Goal: Obtain resource: Download file/media

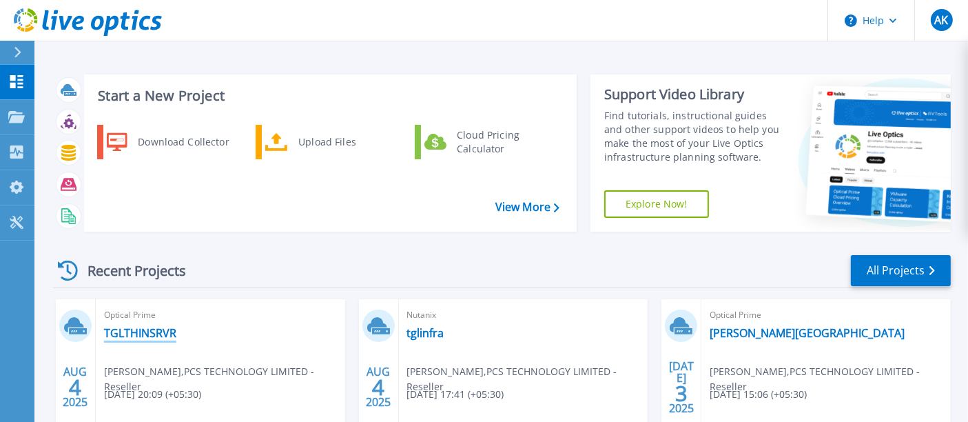
click at [139, 336] on link "TGLTHINSRVR" at bounding box center [140, 333] width 72 height 14
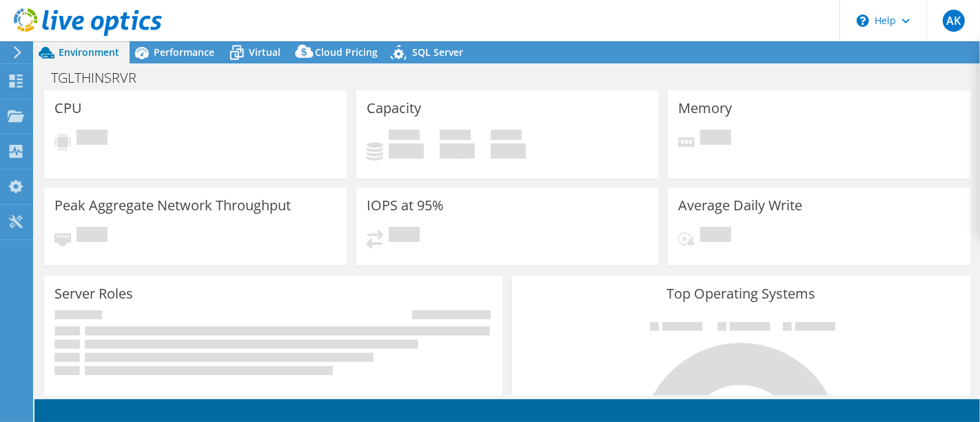
select select "[GEOGRAPHIC_DATA]"
select select "USD"
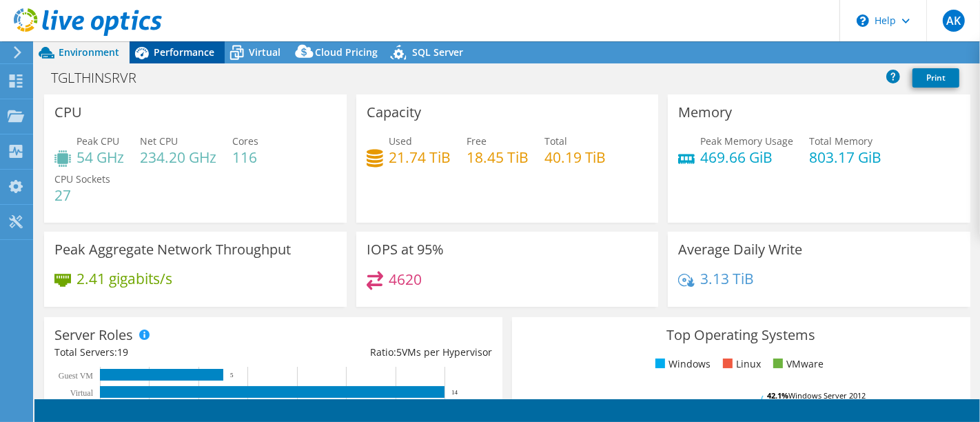
click at [172, 52] on span "Performance" at bounding box center [184, 51] width 61 height 13
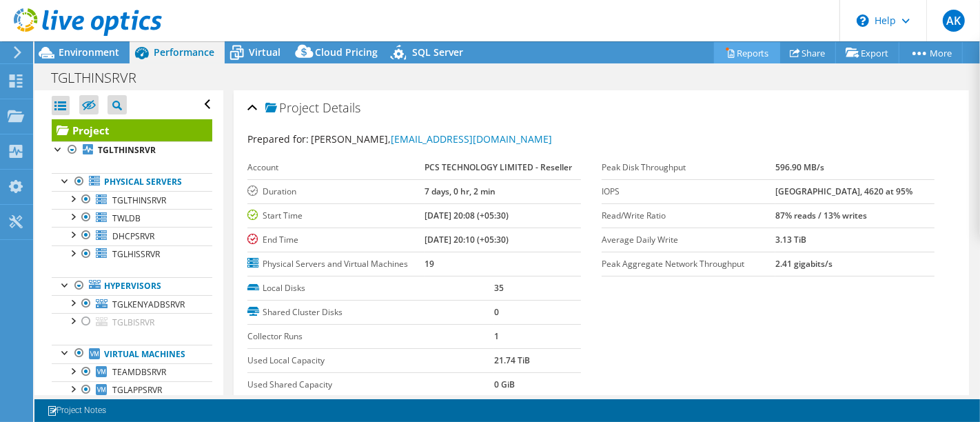
click at [755, 52] on link "Reports" at bounding box center [747, 52] width 66 height 21
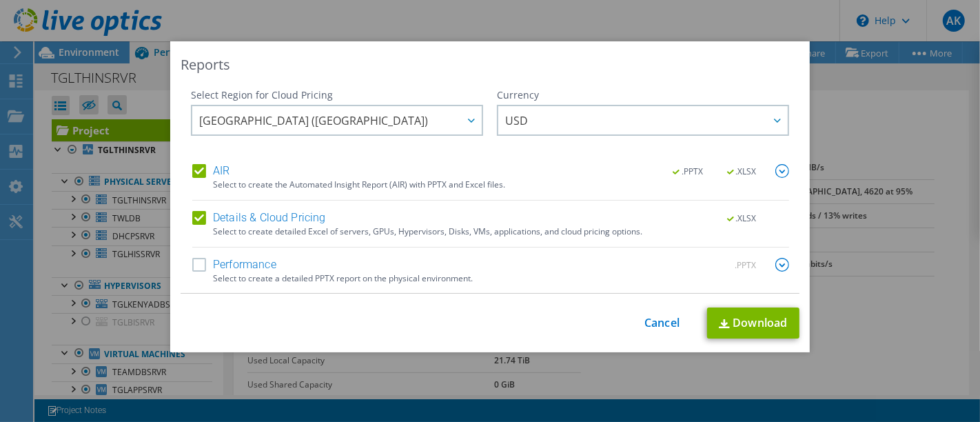
click at [602, 98] on div "Currency" at bounding box center [643, 95] width 292 height 14
click at [582, 116] on span "USD" at bounding box center [646, 120] width 282 height 28
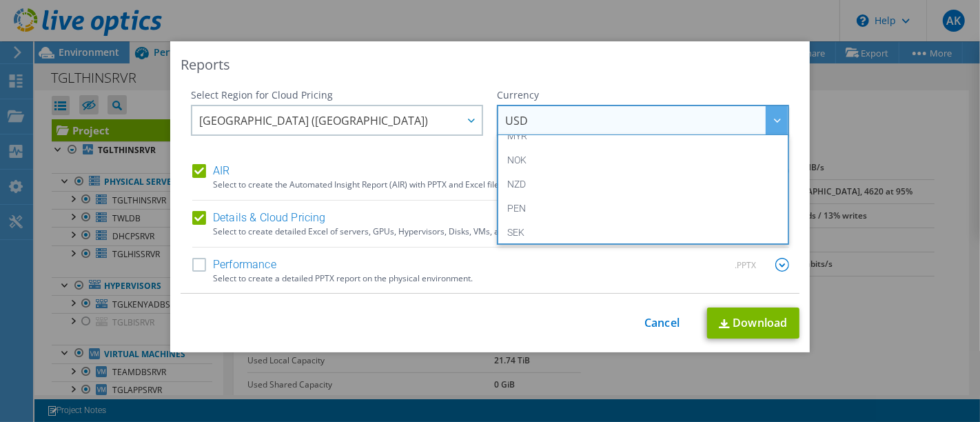
scroll to position [281, 0]
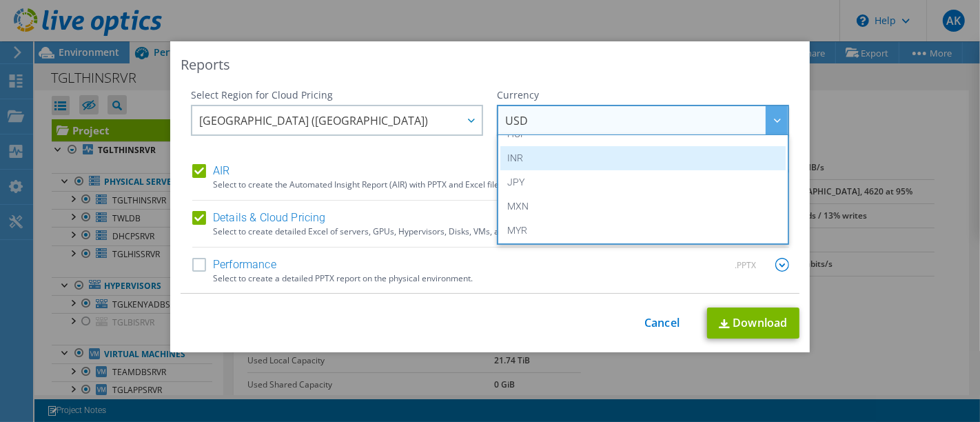
click at [608, 163] on li "INR" at bounding box center [642, 158] width 285 height 24
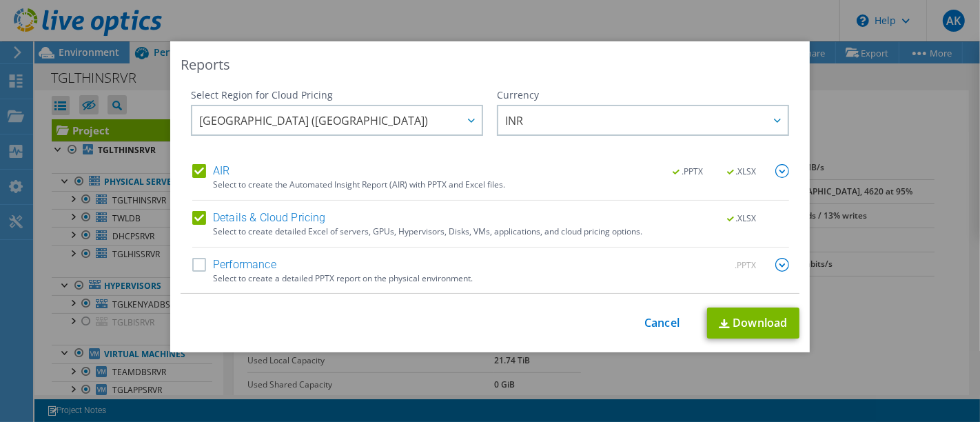
click at [779, 260] on img at bounding box center [782, 265] width 14 height 14
click at [192, 263] on label "Performance" at bounding box center [234, 265] width 84 height 14
click at [0, 0] on input "Performance" at bounding box center [0, 0] width 0 height 0
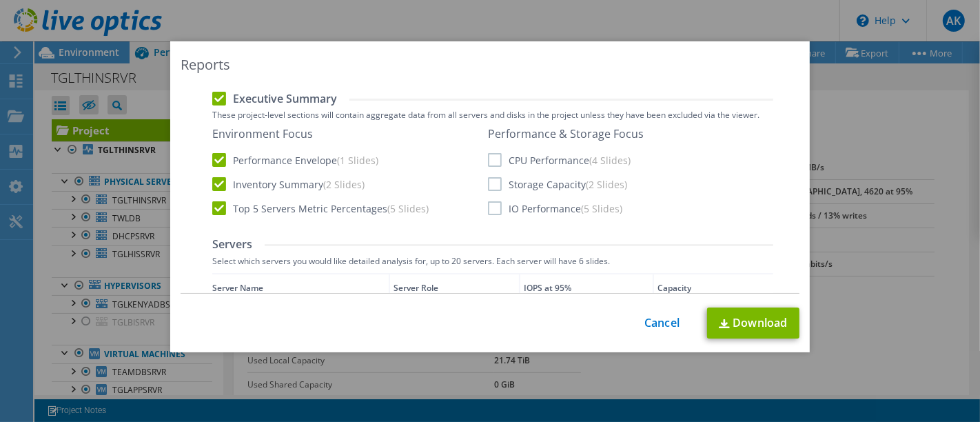
scroll to position [283, 0]
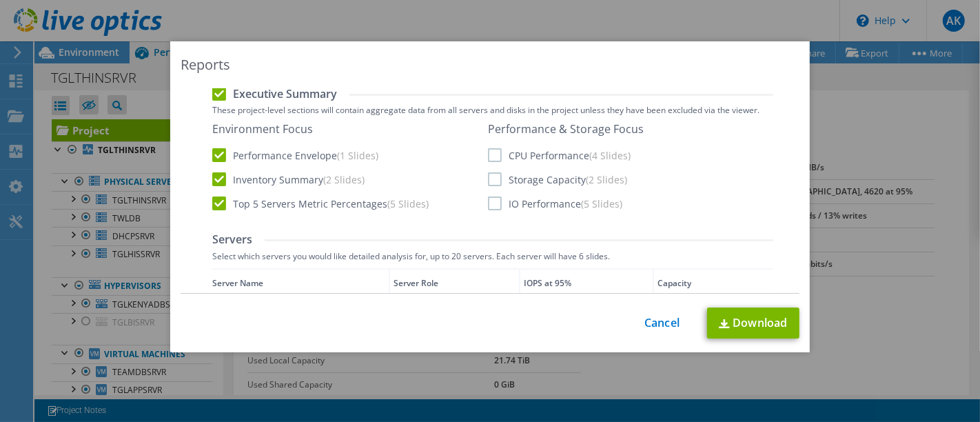
click at [492, 157] on label "CPU Performance (4 Slides)" at bounding box center [559, 155] width 143 height 14
click at [0, 0] on input "CPU Performance (4 Slides)" at bounding box center [0, 0] width 0 height 0
click at [488, 207] on label "IO Performance (5 Slides)" at bounding box center [555, 203] width 134 height 14
click at [0, 0] on input "IO Performance (5 Slides)" at bounding box center [0, 0] width 0 height 0
click at [490, 174] on label "Storage Capacity (2 Slides)" at bounding box center [557, 179] width 139 height 14
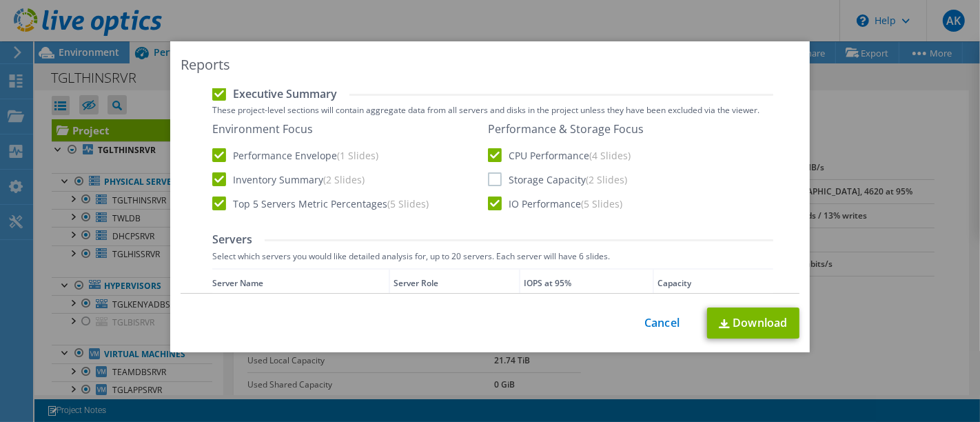
click at [0, 0] on input "Storage Capacity (2 Slides)" at bounding box center [0, 0] width 0 height 0
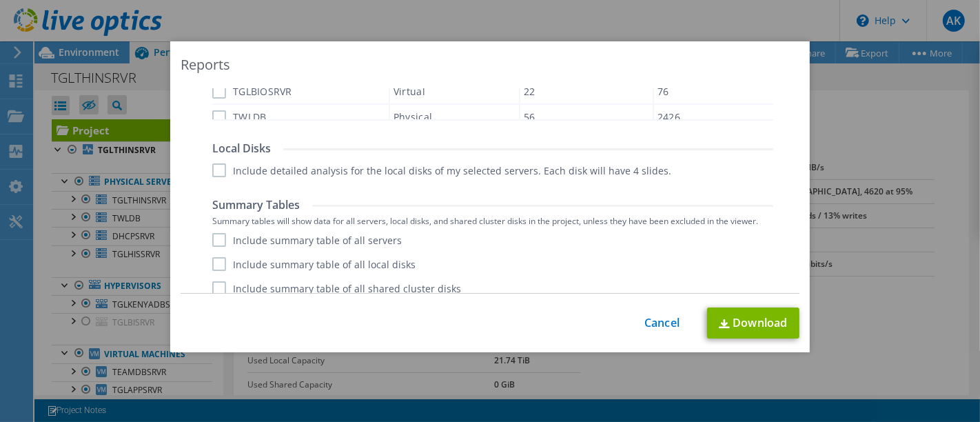
scroll to position [716, 0]
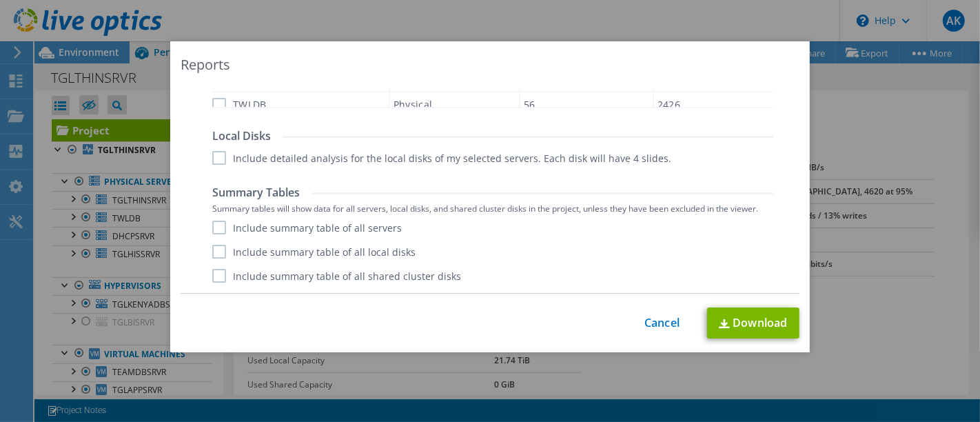
click at [216, 221] on label "Include summary table of all servers" at bounding box center [306, 227] width 189 height 14
click at [0, 0] on input "Include summary table of all servers" at bounding box center [0, 0] width 0 height 0
click at [212, 249] on label "Include summary table of all local disks" at bounding box center [313, 252] width 203 height 14
click at [0, 0] on input "Include summary table of all local disks" at bounding box center [0, 0] width 0 height 0
click at [212, 273] on label "Include summary table of all shared cluster disks" at bounding box center [336, 276] width 249 height 14
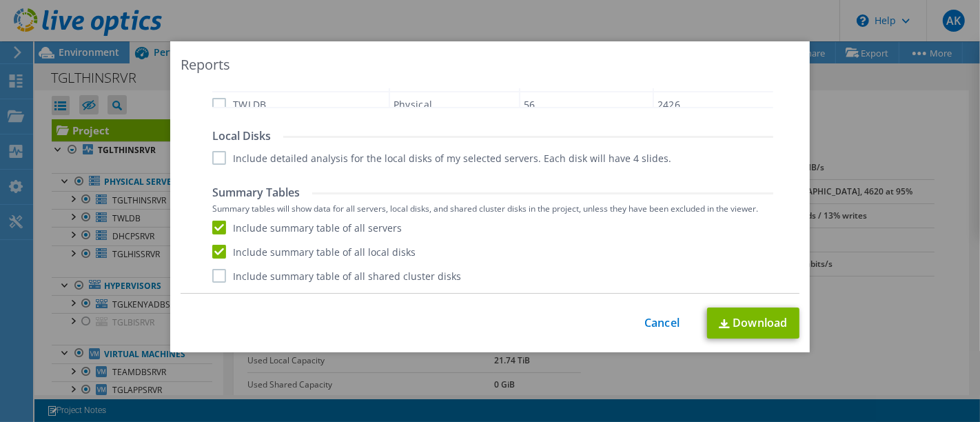
click at [0, 0] on input "Include summary table of all shared cluster disks" at bounding box center [0, 0] width 0 height 0
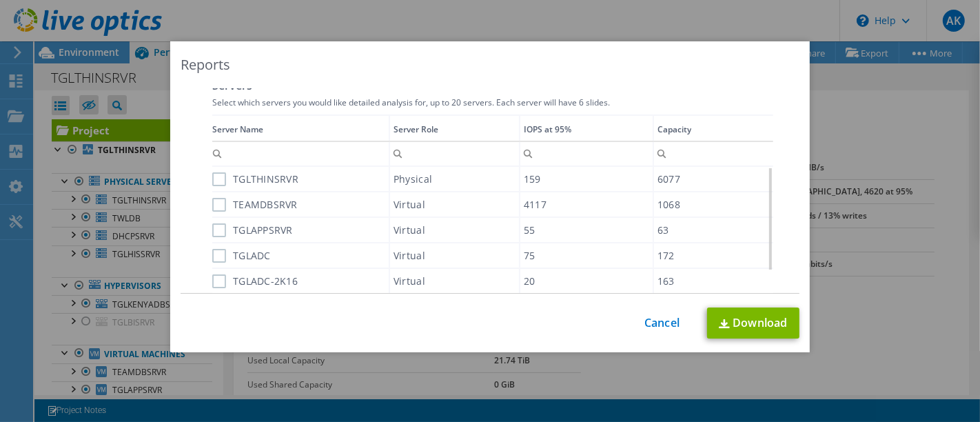
scroll to position [411, 0]
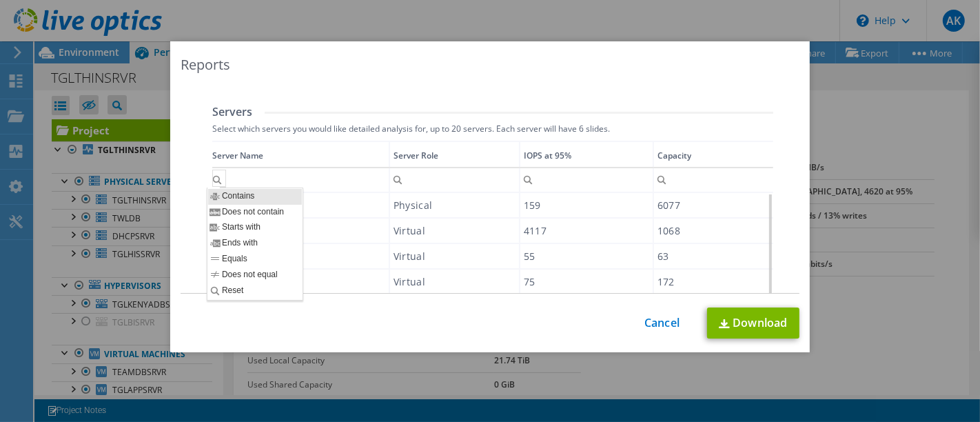
click at [212, 174] on div "Column Server Name, Filter cell" at bounding box center [219, 177] width 14 height 17
click at [212, 182] on div "Column Server Name, Filter cell" at bounding box center [219, 177] width 14 height 17
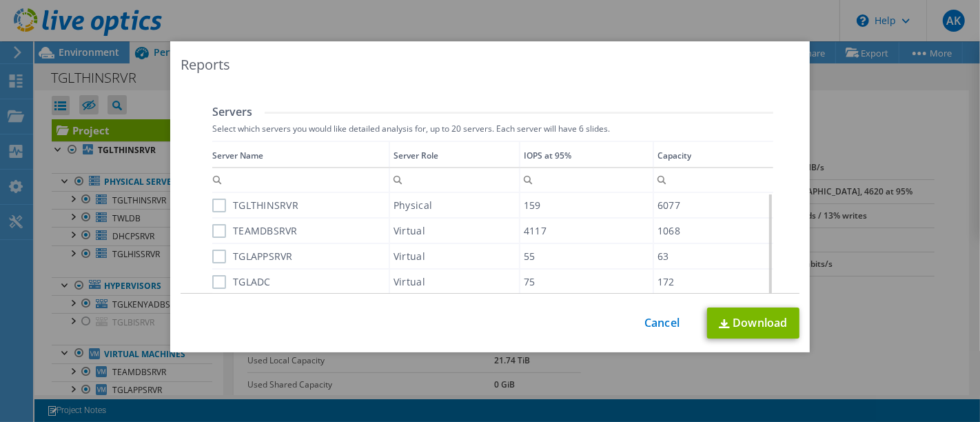
click at [192, 164] on div "Performance .PPTX Select to create a detailed PPTX report on the physical envir…" at bounding box center [490, 222] width 597 height 751
click at [216, 200] on label "TGLTHINSRVR" at bounding box center [255, 205] width 86 height 14
click at [0, 0] on input "TGLTHINSRVR" at bounding box center [0, 0] width 0 height 0
click at [214, 227] on label "TEAMDBSRVR" at bounding box center [254, 231] width 85 height 14
click at [0, 0] on input "TEAMDBSRVR" at bounding box center [0, 0] width 0 height 0
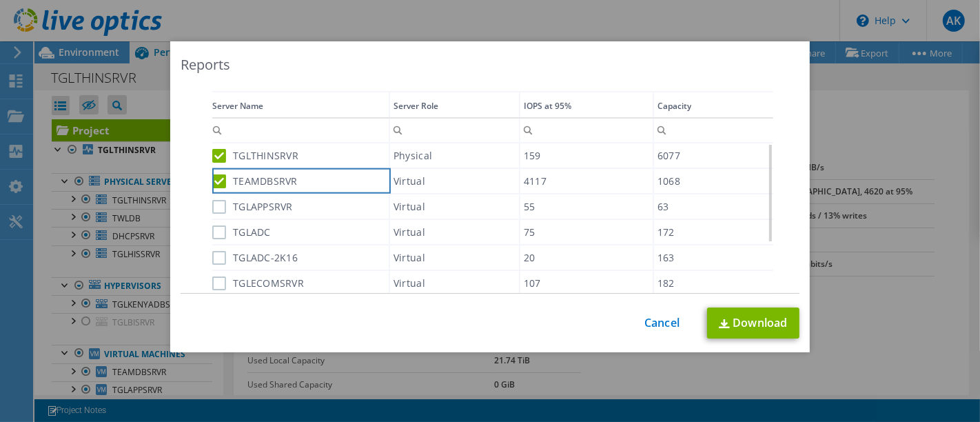
scroll to position [437, 0]
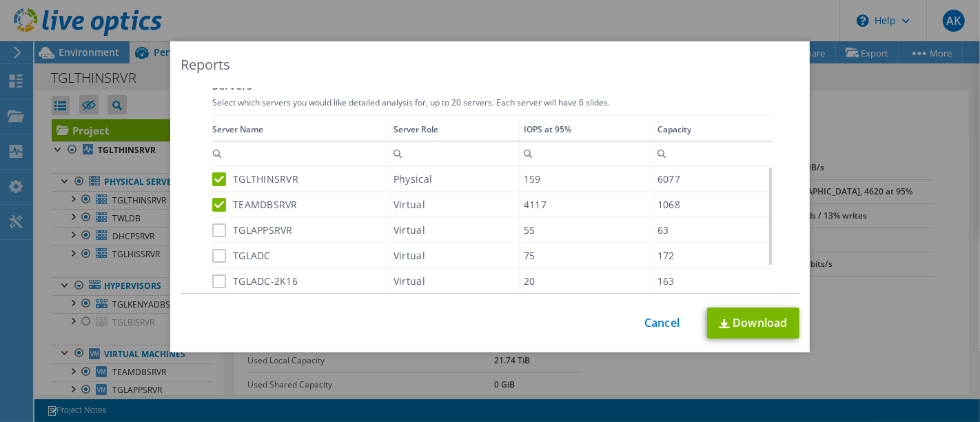
click at [216, 229] on label "TGLAPPSRVR" at bounding box center [252, 230] width 81 height 14
click at [0, 0] on input "TGLAPPSRVR" at bounding box center [0, 0] width 0 height 0
click at [212, 261] on div "TGLADC" at bounding box center [300, 255] width 176 height 24
click at [212, 257] on label "TGLADC" at bounding box center [241, 256] width 59 height 14
click at [0, 0] on input "TGLADC" at bounding box center [0, 0] width 0 height 0
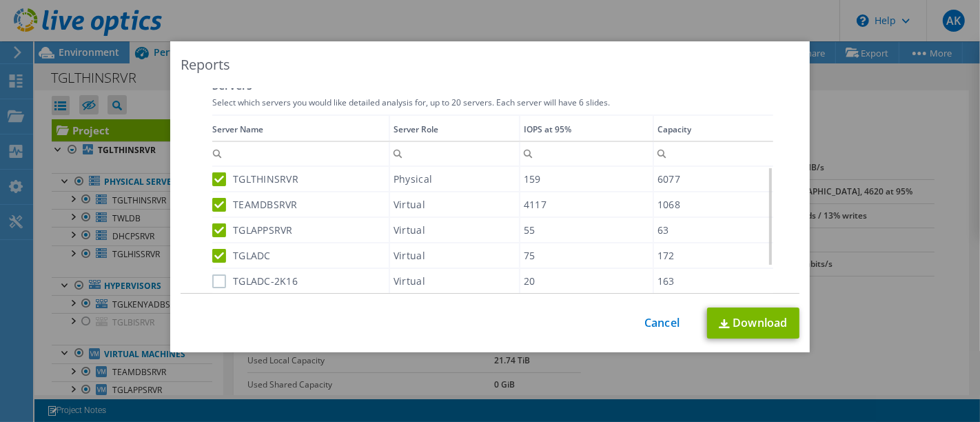
click at [212, 284] on label "TGLADC-2K16" at bounding box center [254, 281] width 85 height 14
click at [0, 0] on input "TGLADC-2K16" at bounding box center [0, 0] width 0 height 0
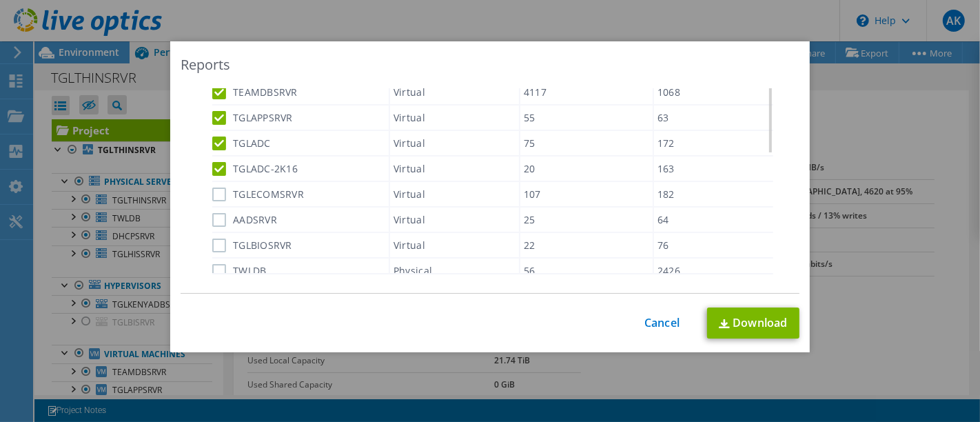
scroll to position [559, 0]
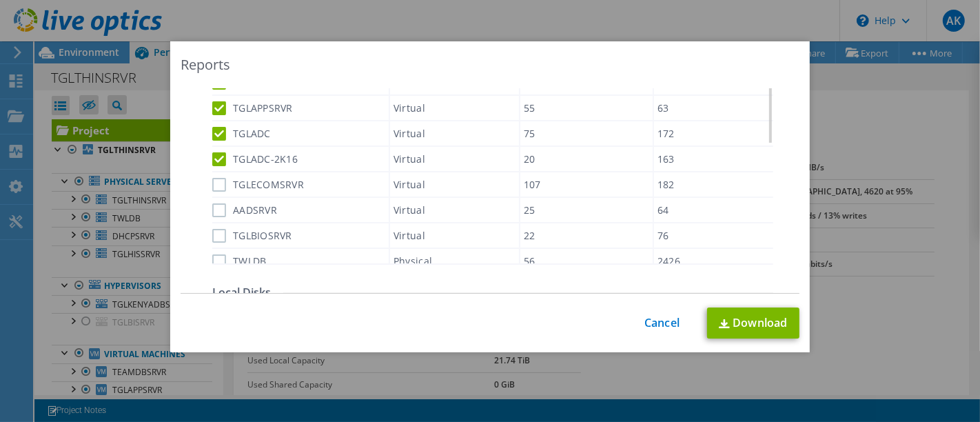
click at [214, 185] on label "TGLECOMSRVR" at bounding box center [258, 185] width 92 height 14
click at [0, 0] on input "TGLECOMSRVR" at bounding box center [0, 0] width 0 height 0
click at [214, 205] on label "AADSRVR" at bounding box center [244, 210] width 65 height 14
click at [0, 0] on input "AADSRVR" at bounding box center [0, 0] width 0 height 0
click at [214, 242] on div "TGLBIOSRVR" at bounding box center [300, 235] width 176 height 24
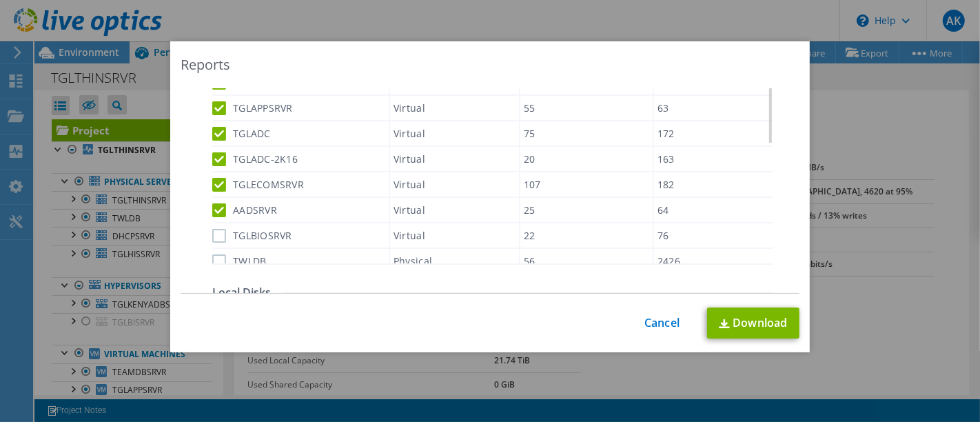
click at [214, 238] on label "TGLBIOSRVR" at bounding box center [252, 236] width 80 height 14
click at [0, 0] on input "TGLBIOSRVR" at bounding box center [0, 0] width 0 height 0
click at [212, 261] on label "TWLDB" at bounding box center [239, 261] width 54 height 14
click at [0, 0] on input "TWLDB" at bounding box center [0, 0] width 0 height 0
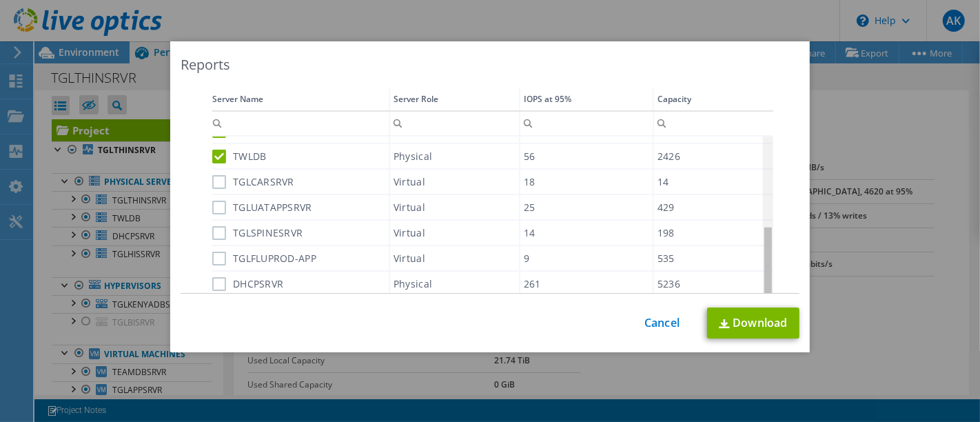
scroll to position [192, 0]
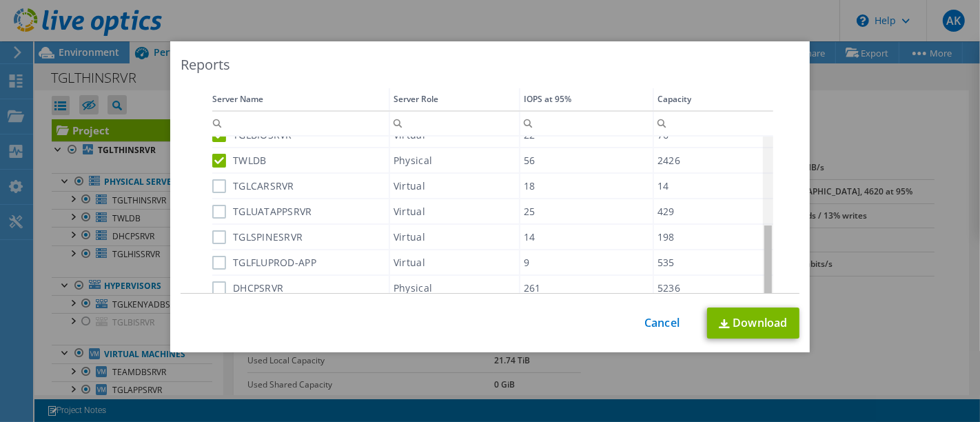
drag, startPoint x: 763, startPoint y: 152, endPoint x: 755, endPoint y: 249, distance: 96.8
click at [755, 249] on body "AK End User [PERSON_NAME] [EMAIL_ADDRESS][DOMAIN_NAME] PCS TECHNOLOGY LIMITED -…" at bounding box center [490, 211] width 980 height 422
click at [212, 187] on label "TGLCARSRVR" at bounding box center [253, 186] width 82 height 14
click at [0, 0] on input "TGLCARSRVR" at bounding box center [0, 0] width 0 height 0
click at [212, 207] on label "TGLUATAPPSRVR" at bounding box center [262, 211] width 100 height 14
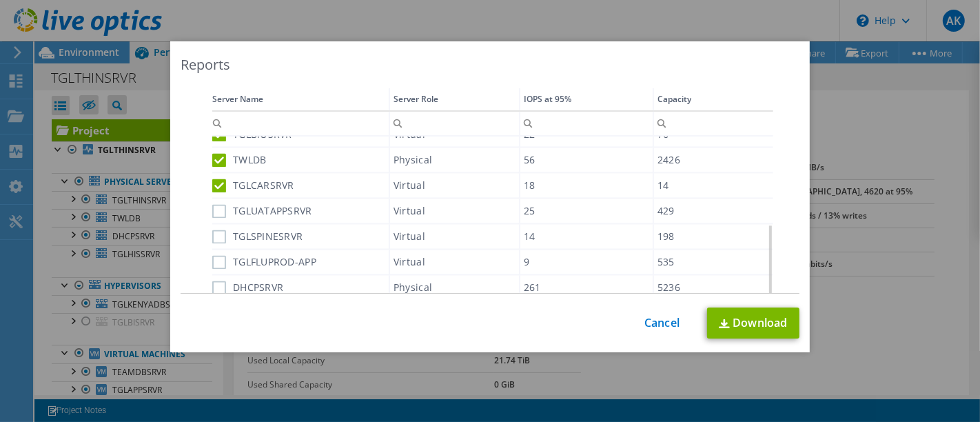
click at [0, 0] on input "TGLUATAPPSRVR" at bounding box center [0, 0] width 0 height 0
click at [212, 229] on label "TGLSPINESRVR" at bounding box center [257, 236] width 90 height 14
click at [0, 0] on input "TGLSPINESRVR" at bounding box center [0, 0] width 0 height 0
click at [214, 260] on label "TGLFLUPROD-APP" at bounding box center [264, 261] width 104 height 14
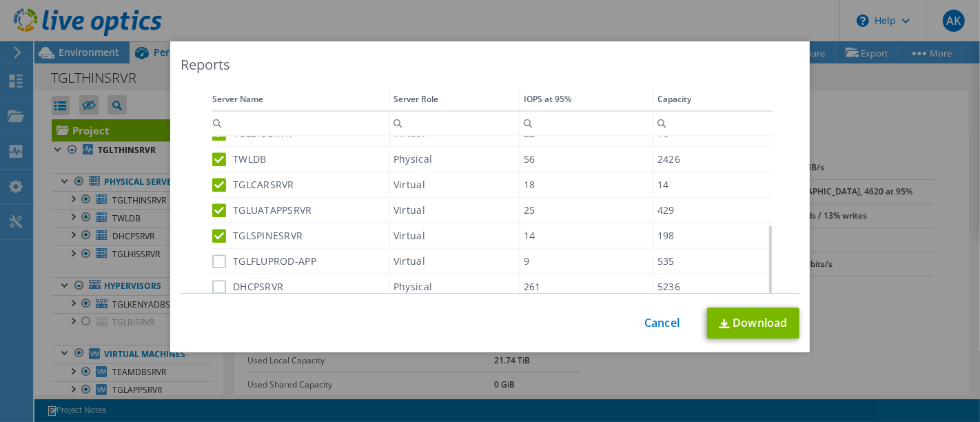
click at [0, 0] on input "TGLFLUPROD-APP" at bounding box center [0, 0] width 0 height 0
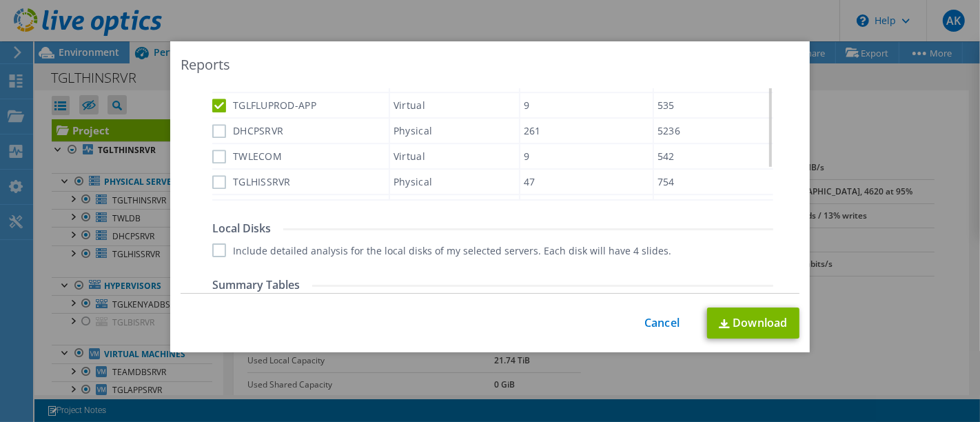
scroll to position [543, 0]
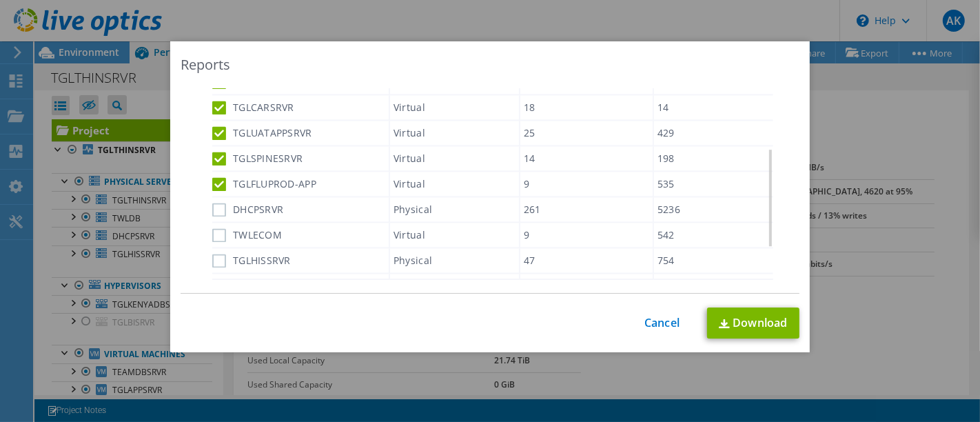
click at [212, 208] on label "DHCPSRVR" at bounding box center [247, 210] width 71 height 14
click at [0, 0] on input "DHCPSRVR" at bounding box center [0, 0] width 0 height 0
click at [212, 228] on label "TWLECOM" at bounding box center [247, 235] width 70 height 14
click at [0, 0] on input "TWLECOM" at bounding box center [0, 0] width 0 height 0
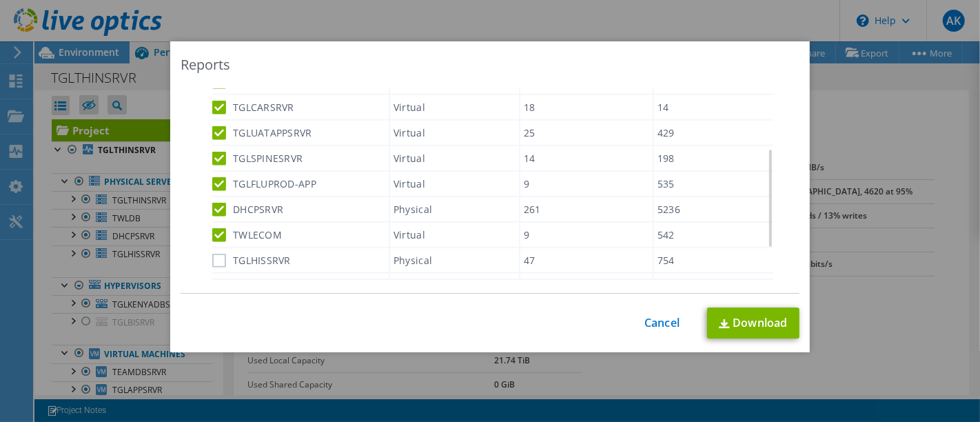
click at [212, 253] on label "TGLHISSRVR" at bounding box center [251, 260] width 79 height 14
click at [0, 0] on input "TGLHISSRVR" at bounding box center [0, 0] width 0 height 0
click at [212, 278] on label "TGLKENYADBSRVR" at bounding box center [266, 285] width 108 height 14
click at [0, 0] on input "TGLKENYADBSRVR" at bounding box center [0, 0] width 0 height 0
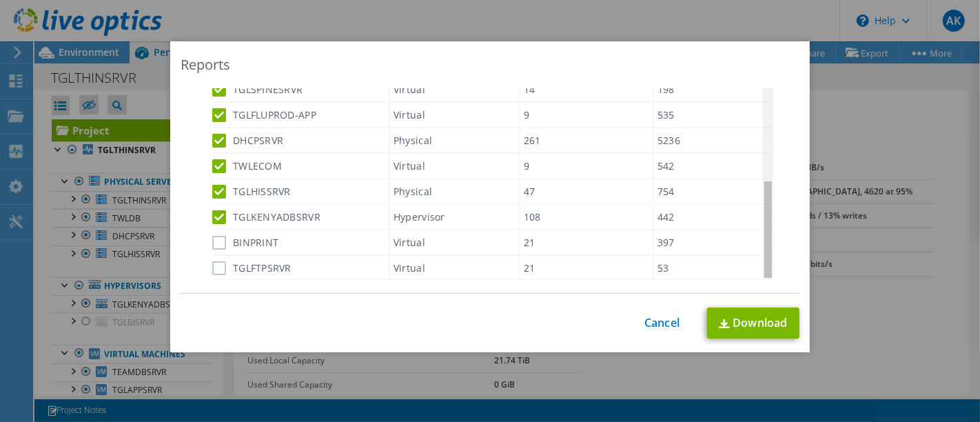
drag, startPoint x: 763, startPoint y: 217, endPoint x: 763, endPoint y: 276, distance: 59.2
click at [763, 276] on body "AK End User [PERSON_NAME] [EMAIL_ADDRESS][DOMAIN_NAME] PCS TECHNOLOGY LIMITED -…" at bounding box center [490, 211] width 980 height 422
click at [213, 238] on label "BINPRINT" at bounding box center [245, 243] width 66 height 14
click at [0, 0] on input "BINPRINT" at bounding box center [0, 0] width 0 height 0
click at [212, 265] on label "TGLFTPSRVR" at bounding box center [251, 268] width 79 height 14
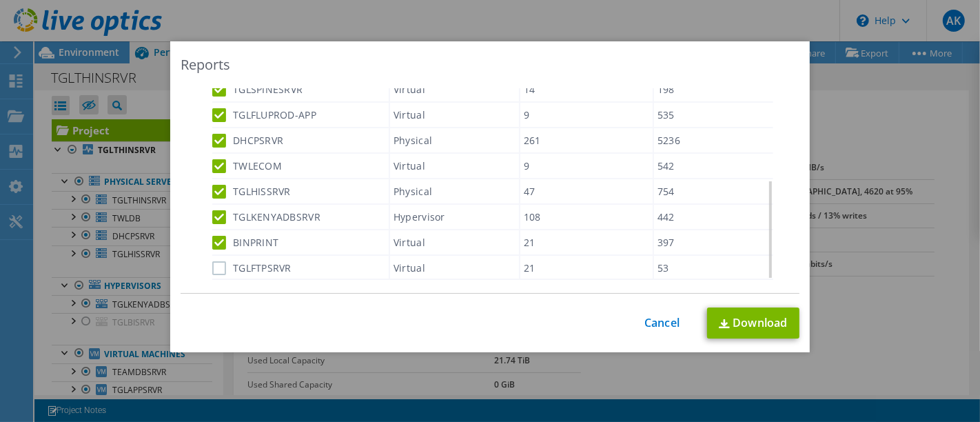
click at [0, 0] on input "TGLFTPSRVR" at bounding box center [0, 0] width 0 height 0
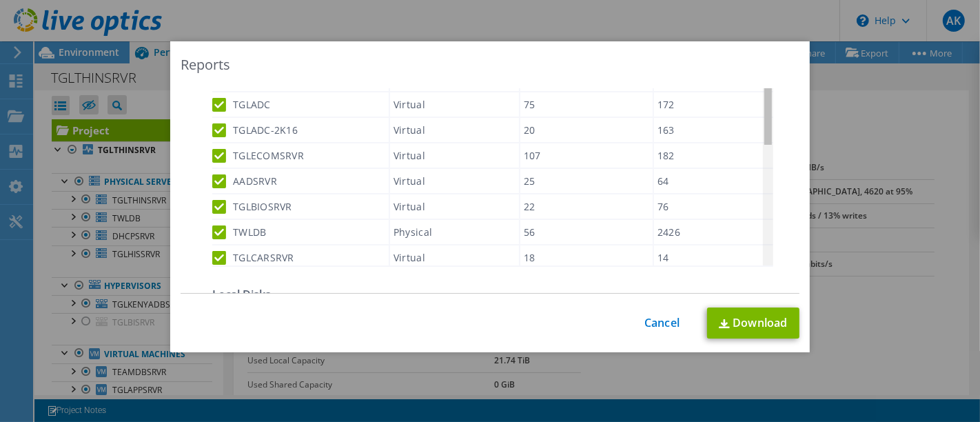
scroll to position [0, 0]
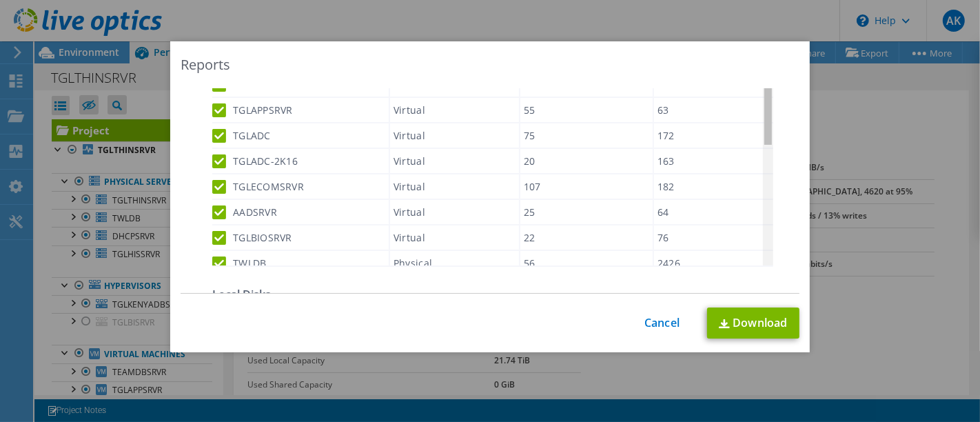
drag, startPoint x: 765, startPoint y: 231, endPoint x: 789, endPoint y: 60, distance: 173.1
click at [789, 60] on body "AK End User [PERSON_NAME] [EMAIL_ADDRESS][DOMAIN_NAME] PCS TECHNOLOGY LIMITED -…" at bounding box center [490, 211] width 980 height 422
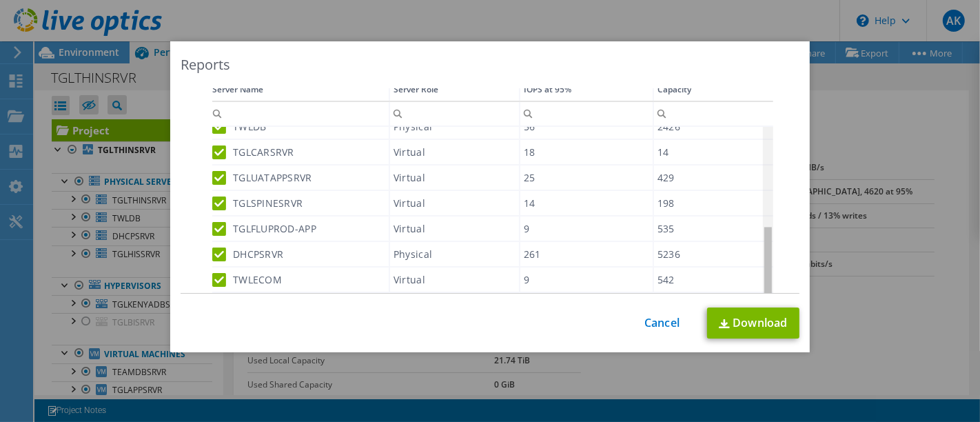
scroll to position [246, 0]
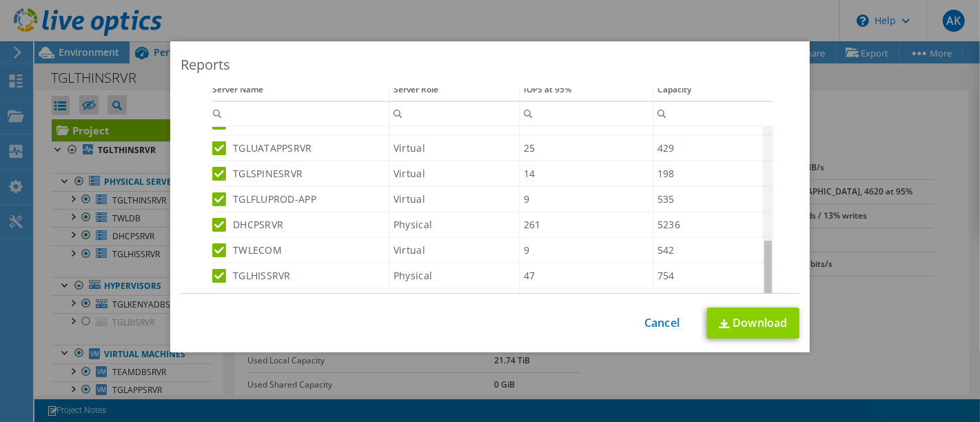
drag, startPoint x: 763, startPoint y: 197, endPoint x: 749, endPoint y: 316, distance: 120.0
click at [749, 316] on body "AK End User [PERSON_NAME] [EMAIL_ADDRESS][DOMAIN_NAME] PCS TECHNOLOGY LIMITED -…" at bounding box center [490, 211] width 980 height 422
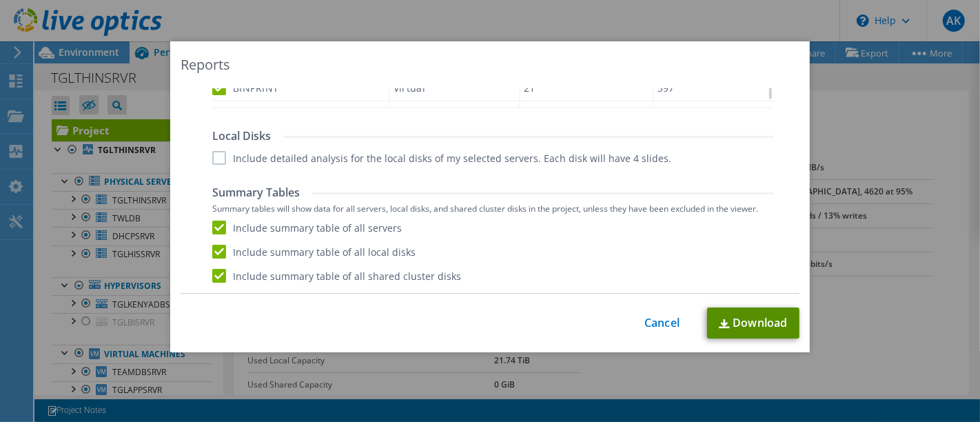
click at [771, 330] on link "Download" at bounding box center [753, 322] width 92 height 31
